Goal: Task Accomplishment & Management: Manage account settings

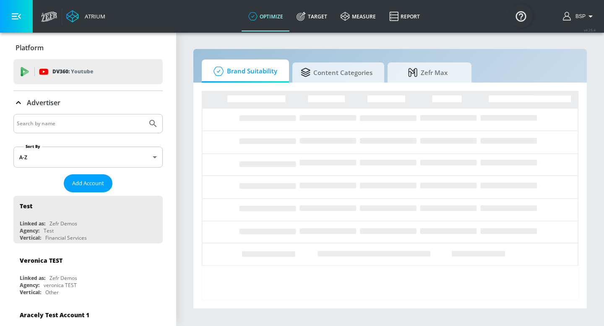
click at [84, 121] on input "Search by name" at bounding box center [80, 123] width 127 height 11
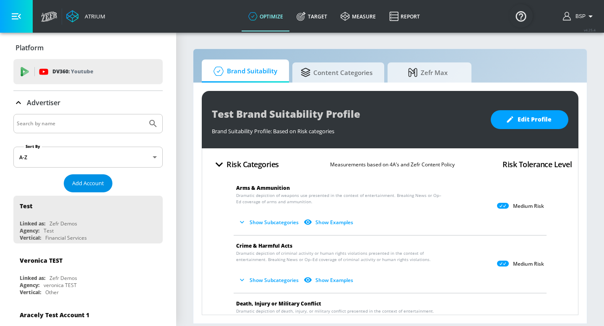
click at [86, 191] on button "Add Account" at bounding box center [88, 184] width 49 height 18
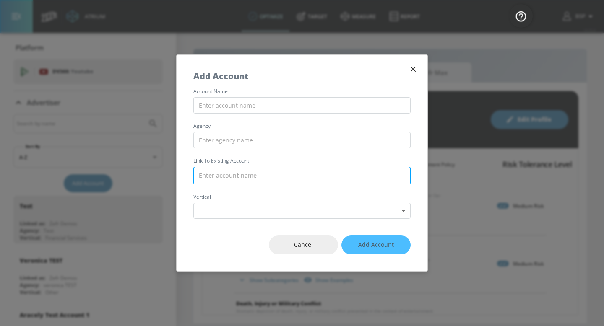
click at [267, 181] on input "text" at bounding box center [301, 176] width 217 height 18
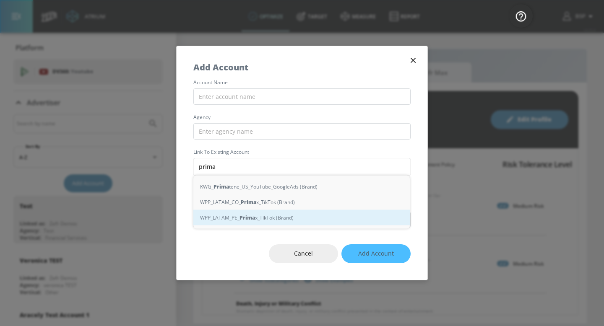
click at [255, 217] on strong "Prima" at bounding box center [248, 218] width 16 height 9
type input "WPP_LATAM_PE_ Primax_TikTok (Brand)"
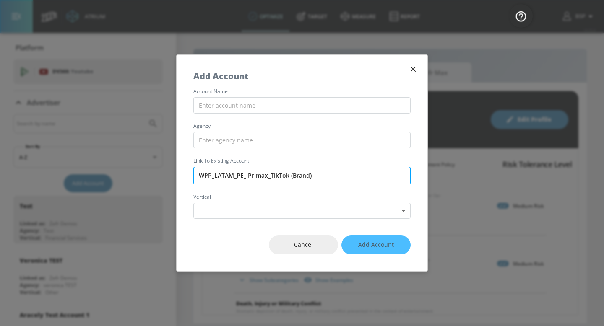
click at [337, 179] on input "WPP_LATAM_PE_ Primax_TikTok (Brand)" at bounding box center [301, 176] width 217 height 18
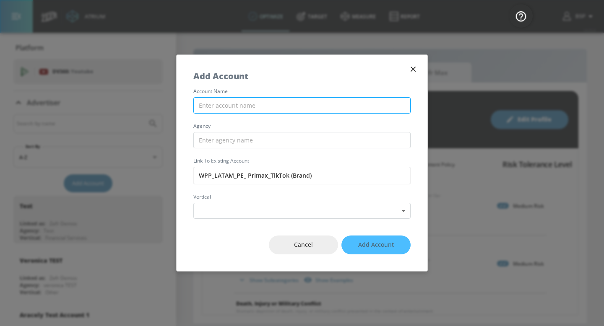
click at [312, 109] on input "text" at bounding box center [301, 105] width 217 height 16
paste input "WPP_LATAM_PE_ Primax_TikTok (Brand)"
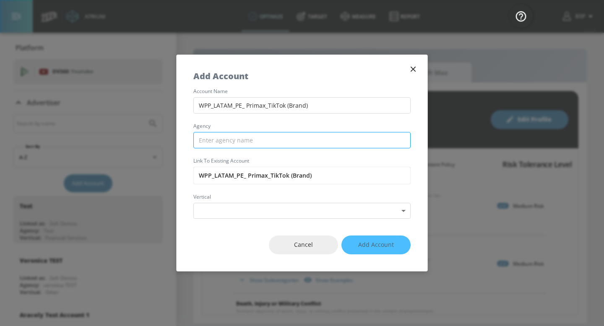
type input "WPP_LATAM_PE_ Primax_TikTok (Brand)"
click at [303, 137] on input "text" at bounding box center [301, 140] width 217 height 16
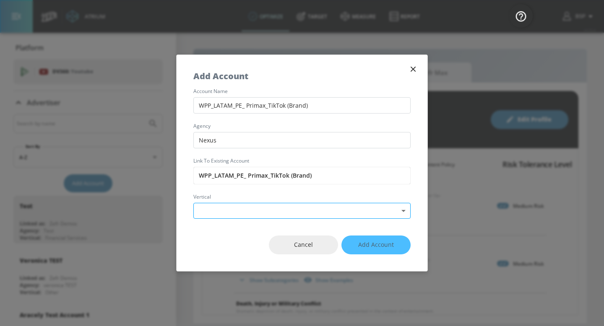
type input "Nexus"
click at [315, 212] on body "Atrium optimize Target measure Report optimize Target measure Report v 4.25.4 B…" at bounding box center [302, 163] width 604 height 326
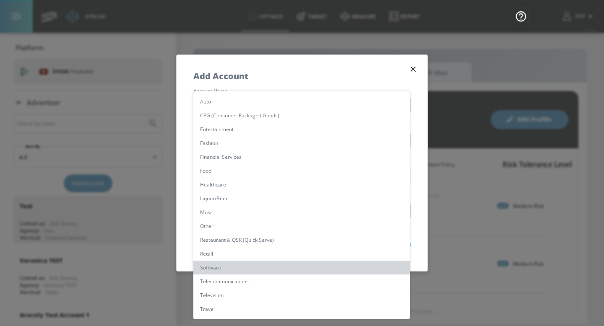
click at [271, 271] on li "Software" at bounding box center [301, 268] width 217 height 14
type input "[object Object]"
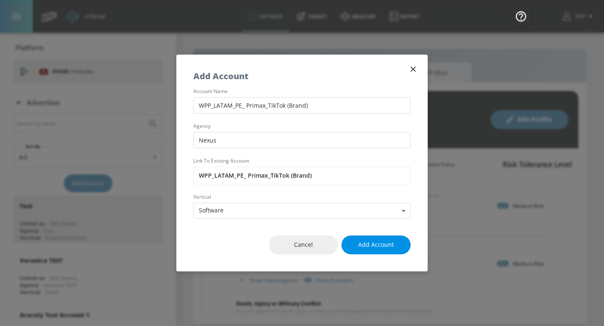
click at [382, 245] on span "Add Account" at bounding box center [376, 245] width 36 height 10
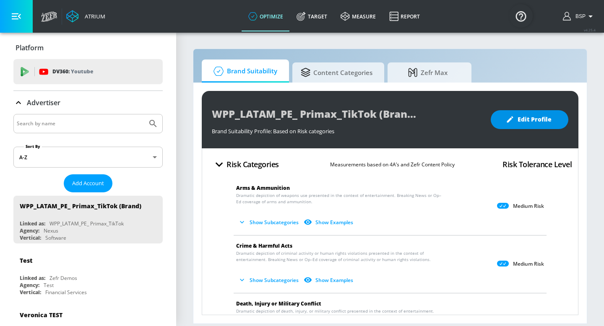
click at [548, 123] on span "Edit Profile" at bounding box center [530, 120] width 44 height 10
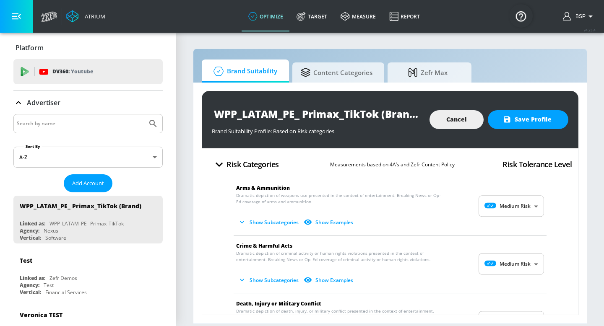
click at [512, 203] on body "Atrium optimize Target measure Report optimize Target measure Report v 4.25.4 B…" at bounding box center [302, 163] width 604 height 326
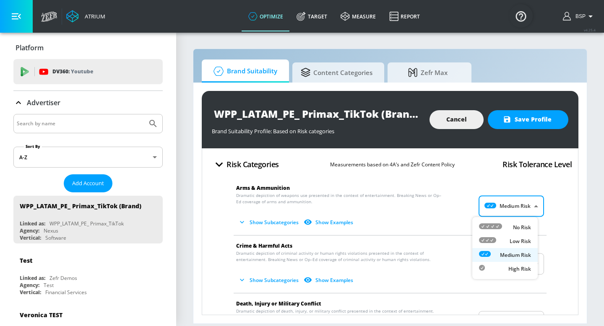
click at [506, 228] on div "No Risk" at bounding box center [505, 227] width 52 height 9
type input "MINIMAL"
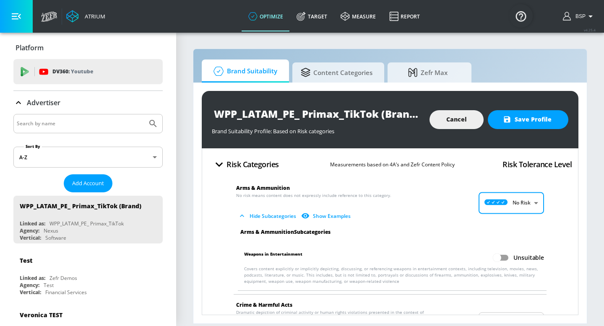
scroll to position [62, 0]
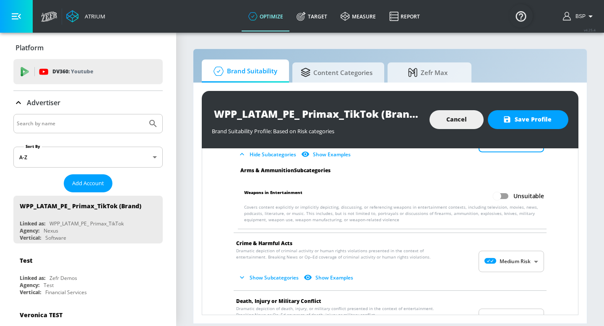
click at [484, 263] on body "Atrium optimize Target measure Report optimize Target measure Report v 4.25.4 B…" at bounding box center [302, 163] width 604 height 326
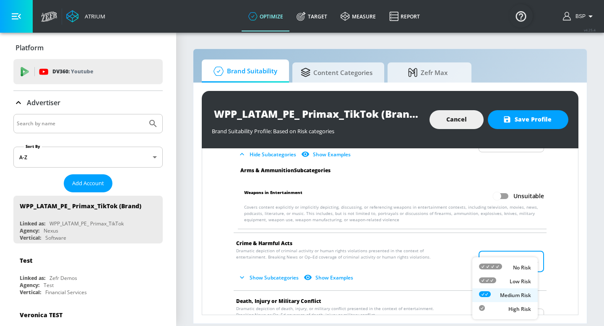
click at [491, 267] on icon at bounding box center [490, 267] width 23 height 6
type input "MINIMAL"
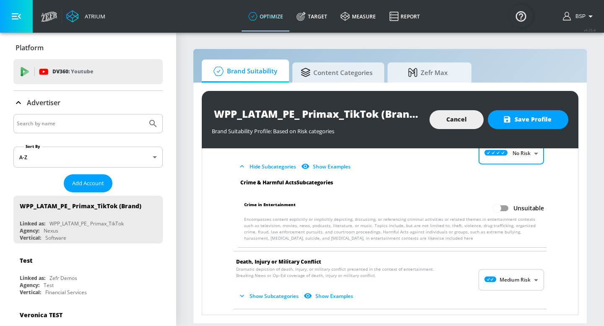
scroll to position [183, 0]
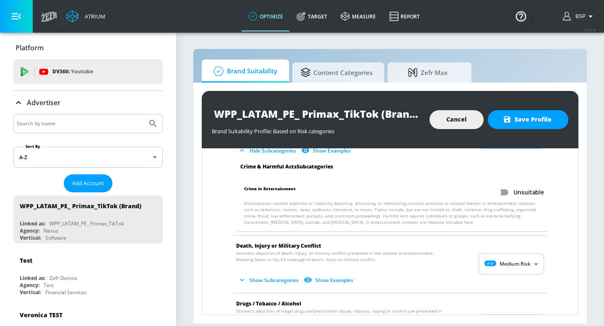
click at [494, 260] on body "Atrium optimize Target measure Report optimize Target measure Report v 4.25.4 B…" at bounding box center [302, 163] width 604 height 326
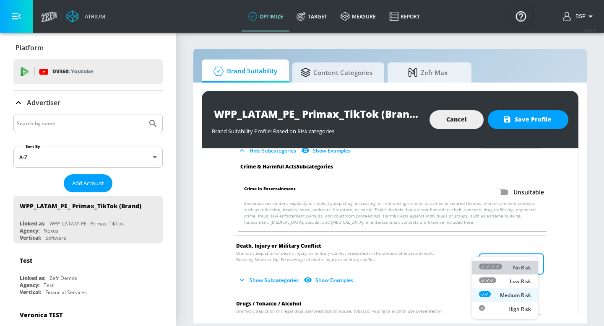
click at [491, 265] on icon at bounding box center [490, 267] width 23 height 6
type input "MINIMAL"
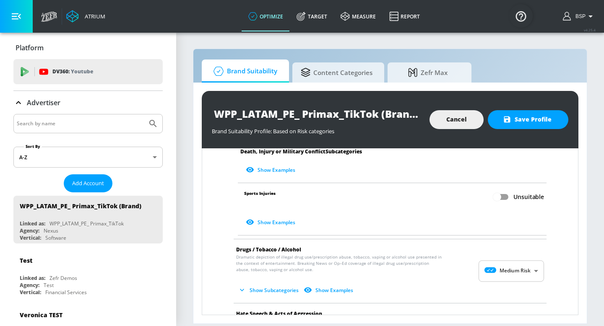
scroll to position [467, 0]
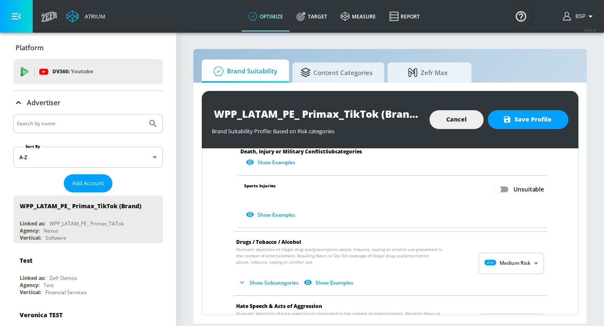
click at [487, 259] on body "Atrium optimize Target measure Report optimize Target measure Report v 4.25.4 B…" at bounding box center [302, 163] width 604 height 326
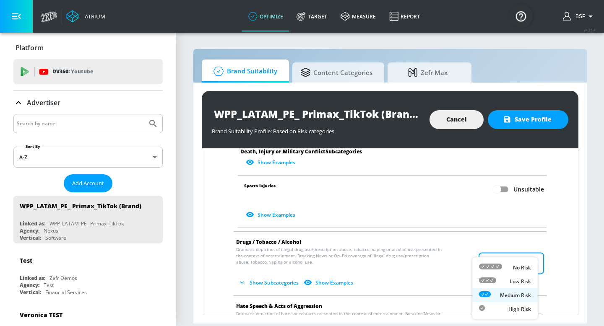
click at [491, 269] on icon at bounding box center [490, 267] width 23 height 6
type input "MINIMAL"
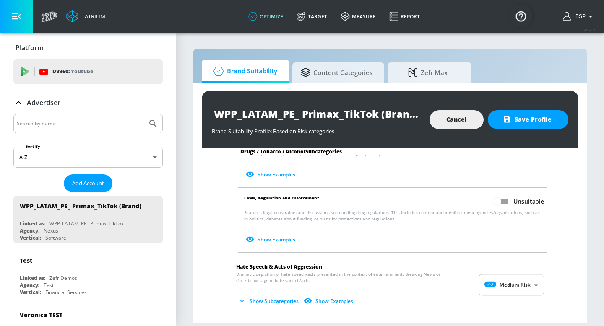
scroll to position [716, 0]
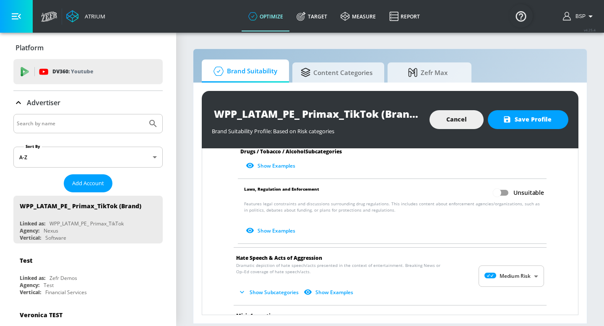
click at [480, 271] on body "Atrium optimize Target measure Report optimize Target measure Report v 4.25.4 B…" at bounding box center [302, 163] width 604 height 326
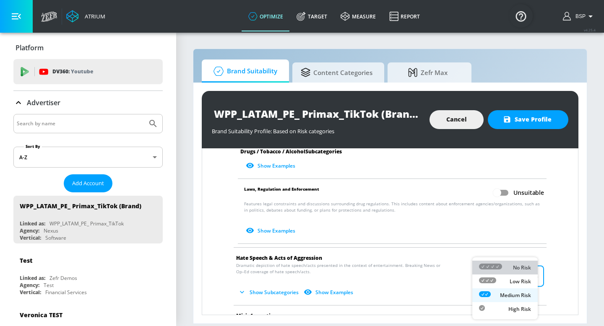
click at [485, 268] on icon at bounding box center [490, 267] width 23 height 6
type input "MINIMAL"
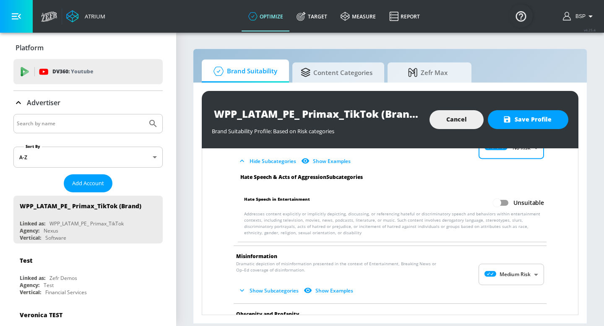
scroll to position [841, 0]
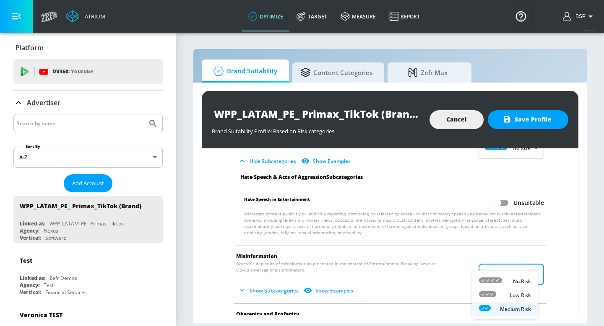
click at [480, 269] on body "Atrium optimize Target measure Report optimize Target measure Report v 4.25.4 B…" at bounding box center [302, 163] width 604 height 326
click at [492, 276] on li "No Risk" at bounding box center [504, 282] width 65 height 14
type input "MINIMAL"
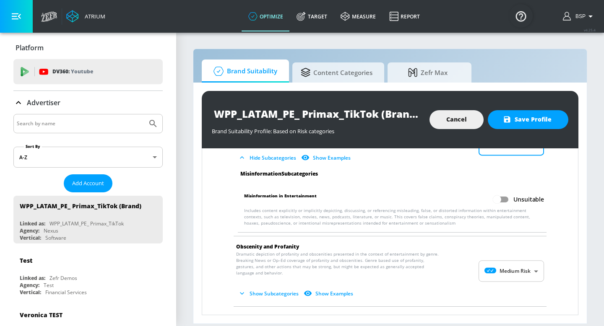
scroll to position [972, 0]
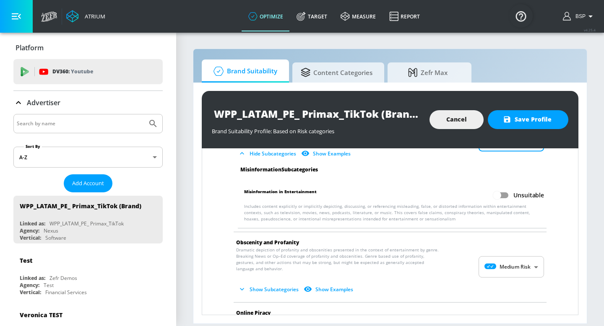
click at [486, 269] on body "Atrium optimize Target measure Report optimize Target measure Report v 4.25.4 B…" at bounding box center [302, 163] width 604 height 326
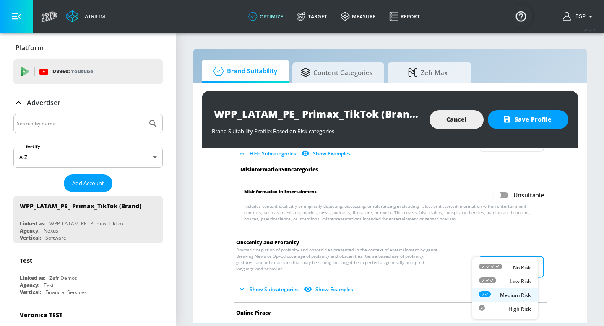
click at [492, 266] on icon at bounding box center [490, 267] width 23 height 6
type input "MINIMAL"
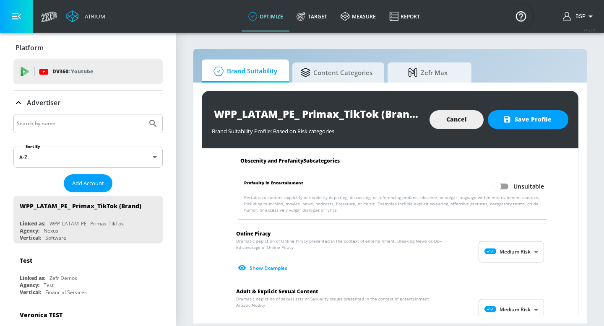
scroll to position [1099, 0]
click at [493, 245] on body "Atrium optimize Target measure Report optimize Target measure Report v 4.25.4 B…" at bounding box center [302, 163] width 604 height 326
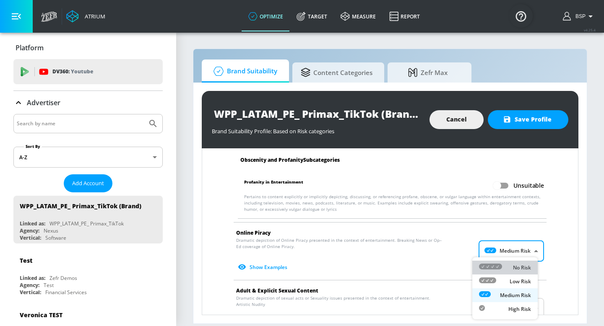
click at [501, 262] on li "No Risk" at bounding box center [504, 268] width 65 height 14
type input "MINIMAL"
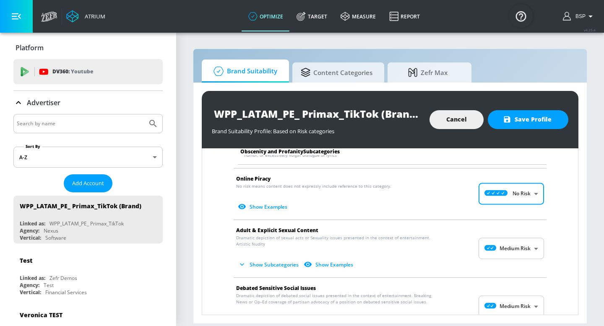
scroll to position [1154, 0]
click at [499, 252] on body "Atrium optimize Target measure Report optimize Target measure Report v 4.25.4 B…" at bounding box center [302, 163] width 604 height 326
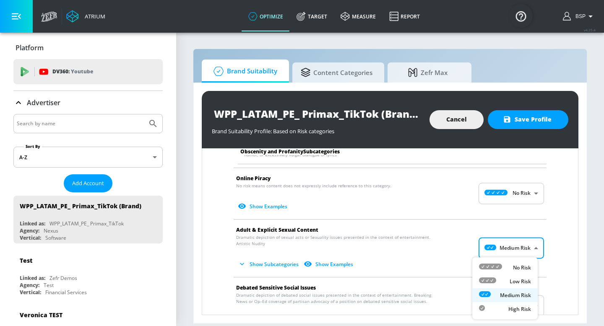
click at [503, 264] on div "No Risk" at bounding box center [505, 268] width 52 height 9
type input "MINIMAL"
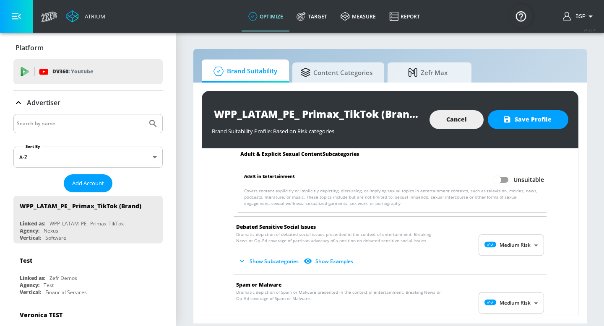
scroll to position [1292, 0]
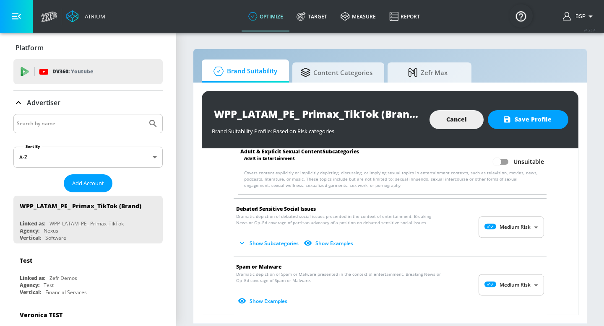
click at [494, 237] on body "Atrium optimize Target measure Report optimize Target measure Report v 4.25.4 B…" at bounding box center [302, 163] width 604 height 326
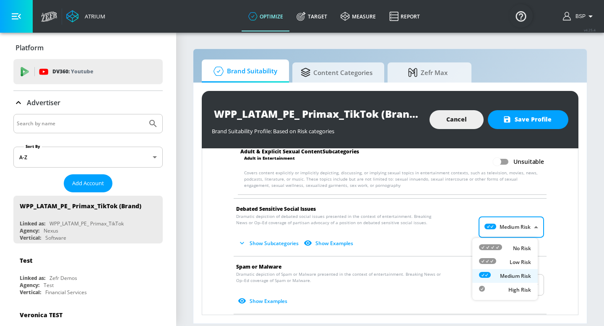
click at [496, 250] on icon at bounding box center [490, 248] width 23 height 6
type input "MINIMAL"
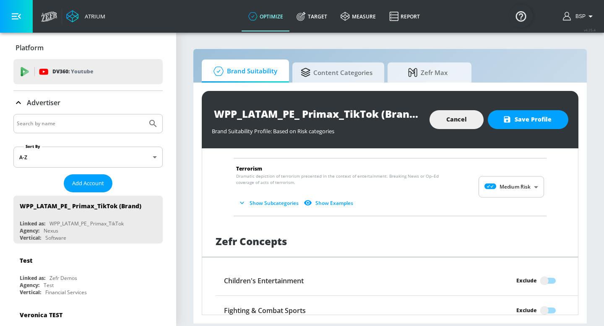
scroll to position [1511, 0]
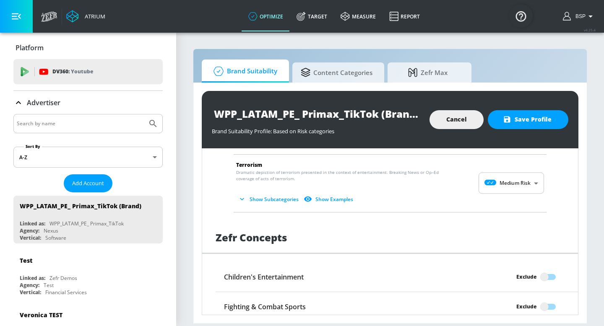
click at [255, 196] on button "Show Subcategories" at bounding box center [269, 200] width 66 height 14
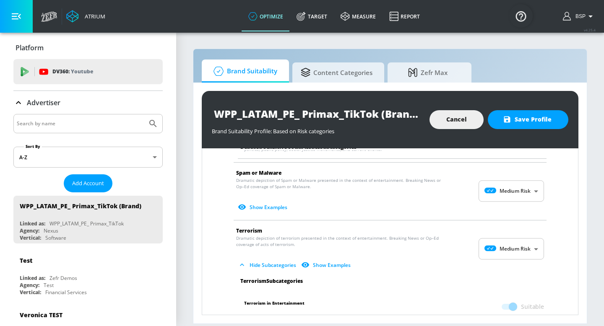
scroll to position [1444, 0]
click at [274, 209] on button "Show Examples" at bounding box center [263, 208] width 55 height 14
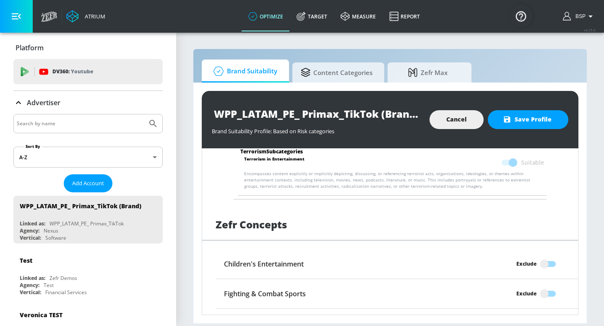
scroll to position [1861, 0]
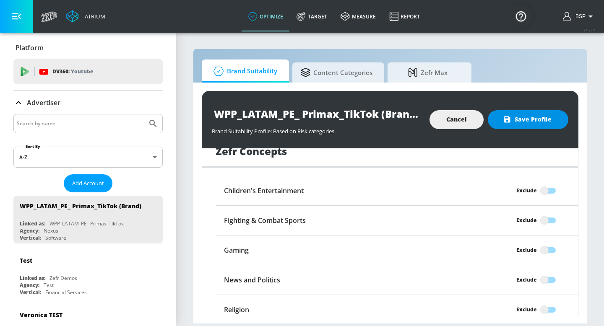
click at [526, 123] on span "Save Profile" at bounding box center [528, 120] width 47 height 10
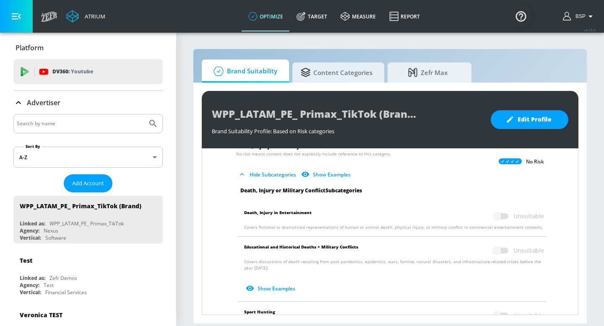
scroll to position [0, 0]
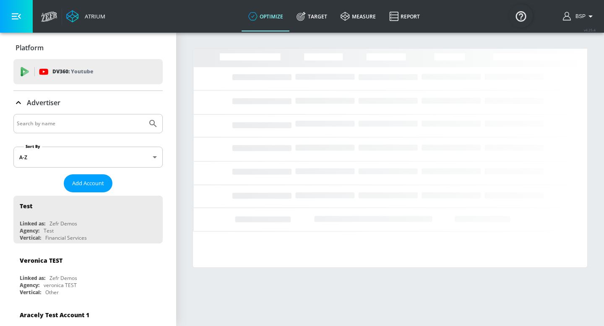
click at [86, 125] on input "Search by name" at bounding box center [80, 123] width 127 height 11
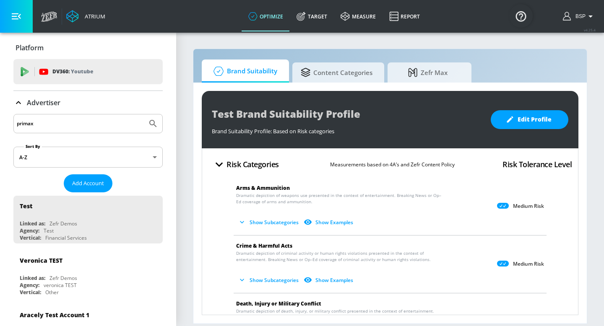
type input "primax"
click at [149, 125] on icon "Submit Search" at bounding box center [153, 124] width 10 height 10
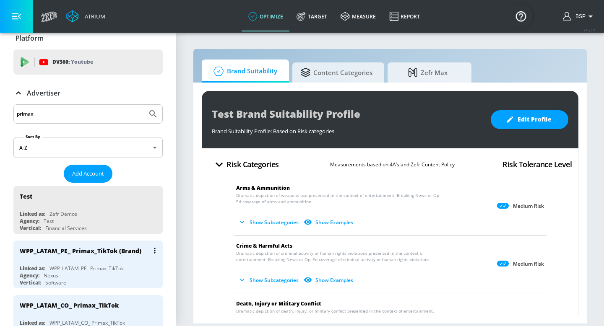
scroll to position [14, 0]
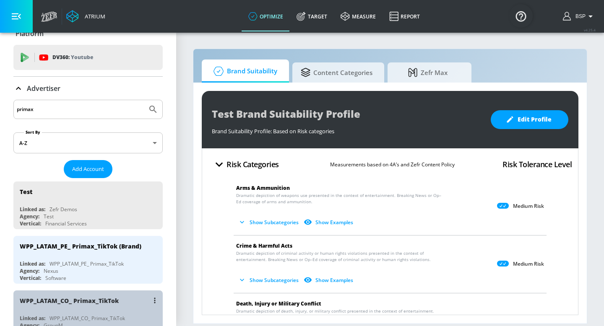
click at [115, 297] on div "WPP_LATAM_CO_ Primax_TikTok" at bounding box center [69, 301] width 99 height 8
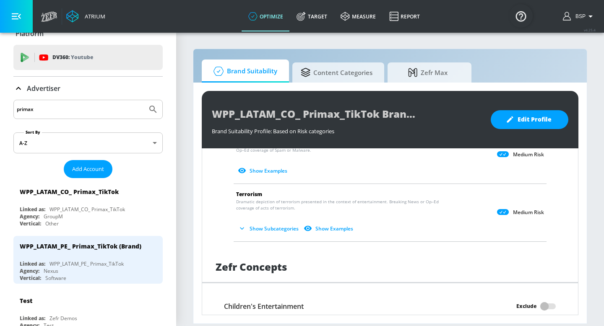
scroll to position [612, 0]
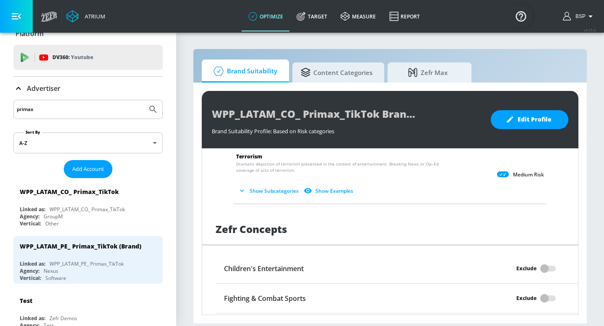
click at [267, 193] on button "Show Subcategories" at bounding box center [269, 191] width 66 height 14
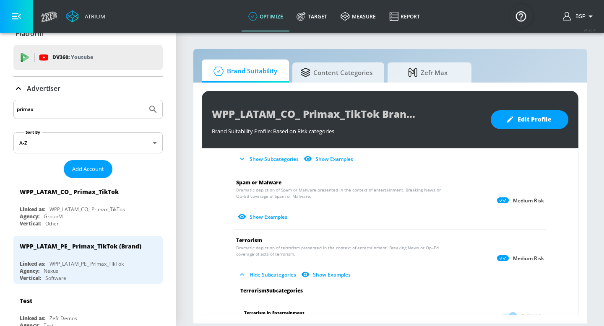
scroll to position [512, 0]
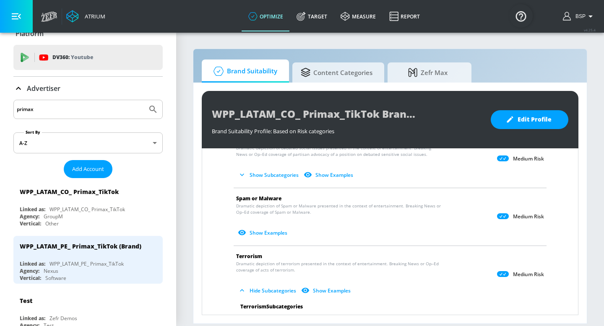
click at [270, 172] on button "Show Subcategories" at bounding box center [269, 175] width 66 height 14
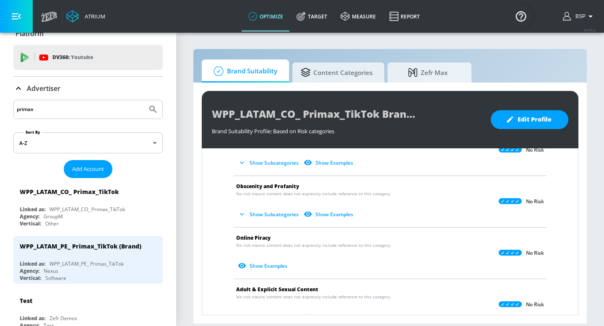
scroll to position [290, 0]
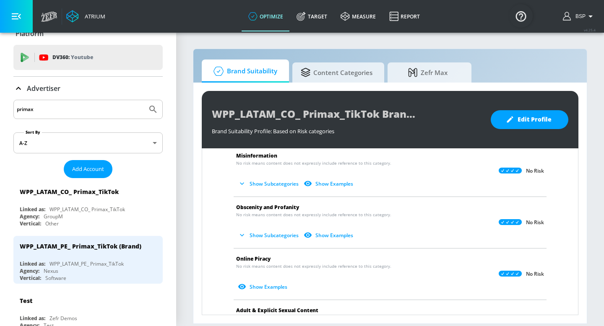
click at [276, 185] on button "Show Subcategories" at bounding box center [269, 184] width 66 height 14
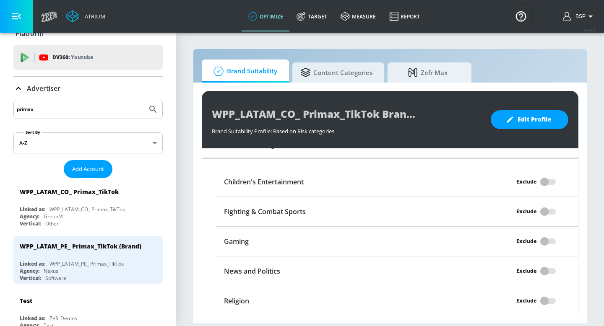
scroll to position [925, 0]
